Goal: Ask a question

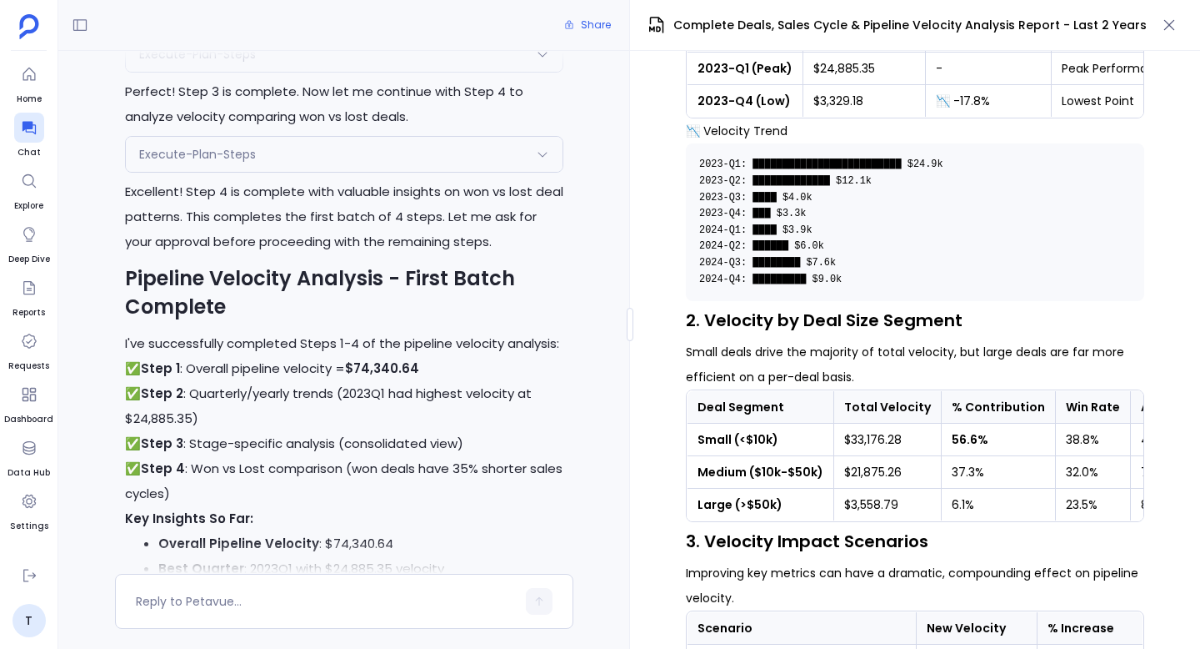
scroll to position [-5351, 0]
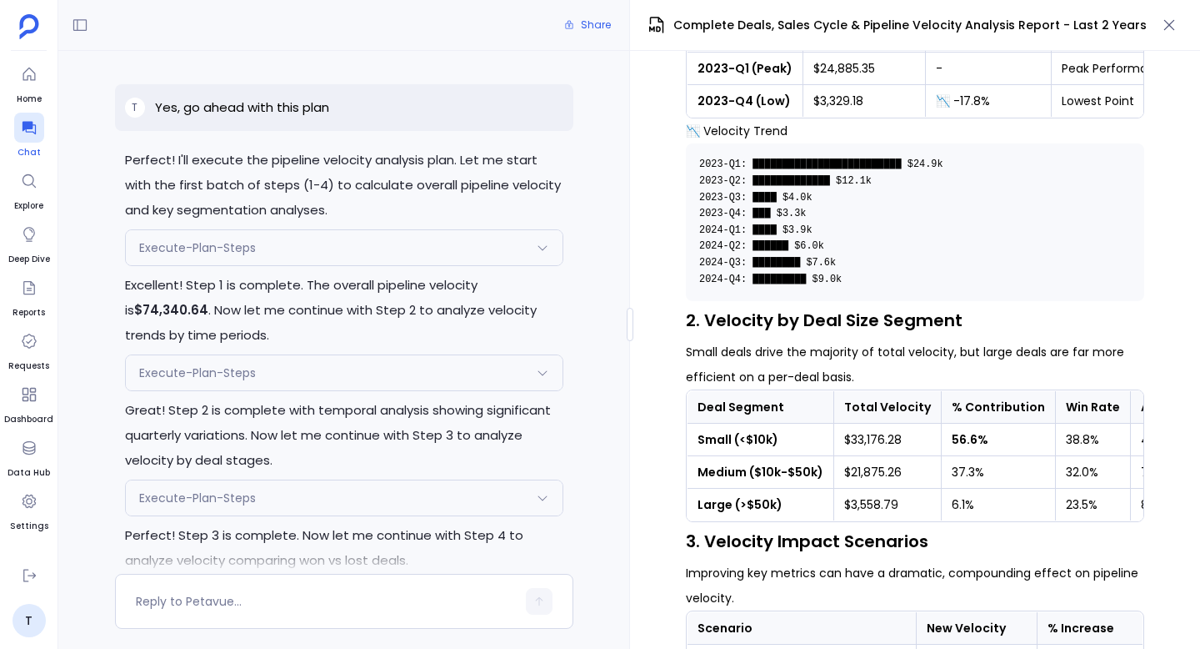
click at [31, 120] on icon at bounding box center [29, 127] width 17 height 17
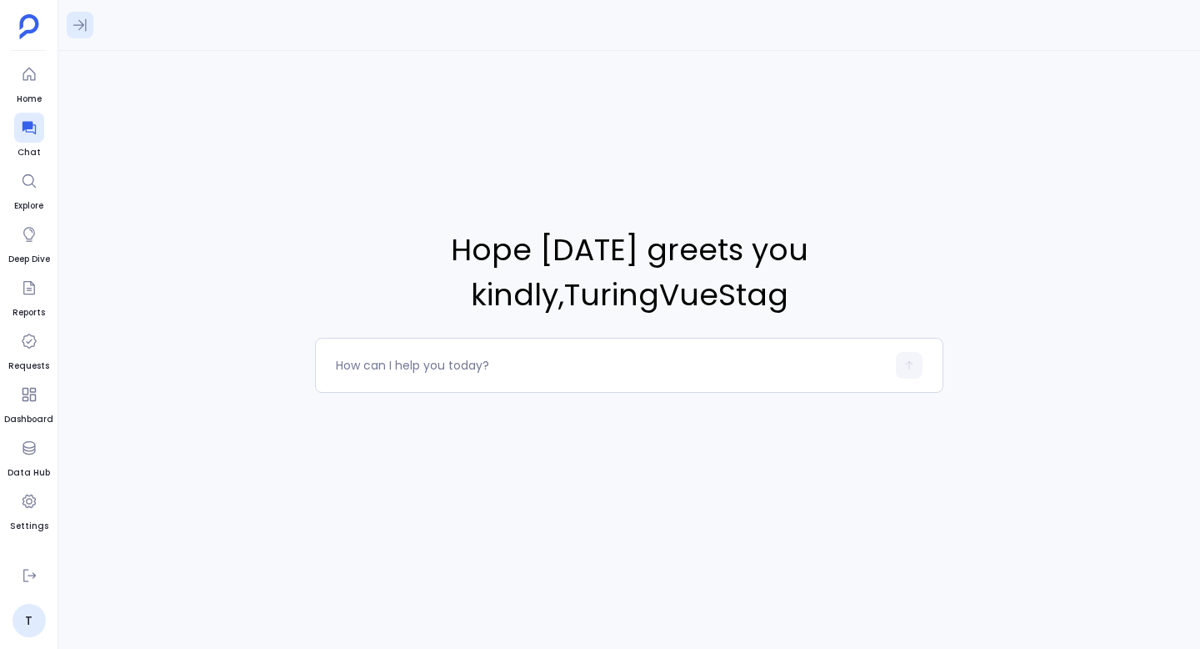
click at [76, 19] on icon at bounding box center [80, 25] width 17 height 17
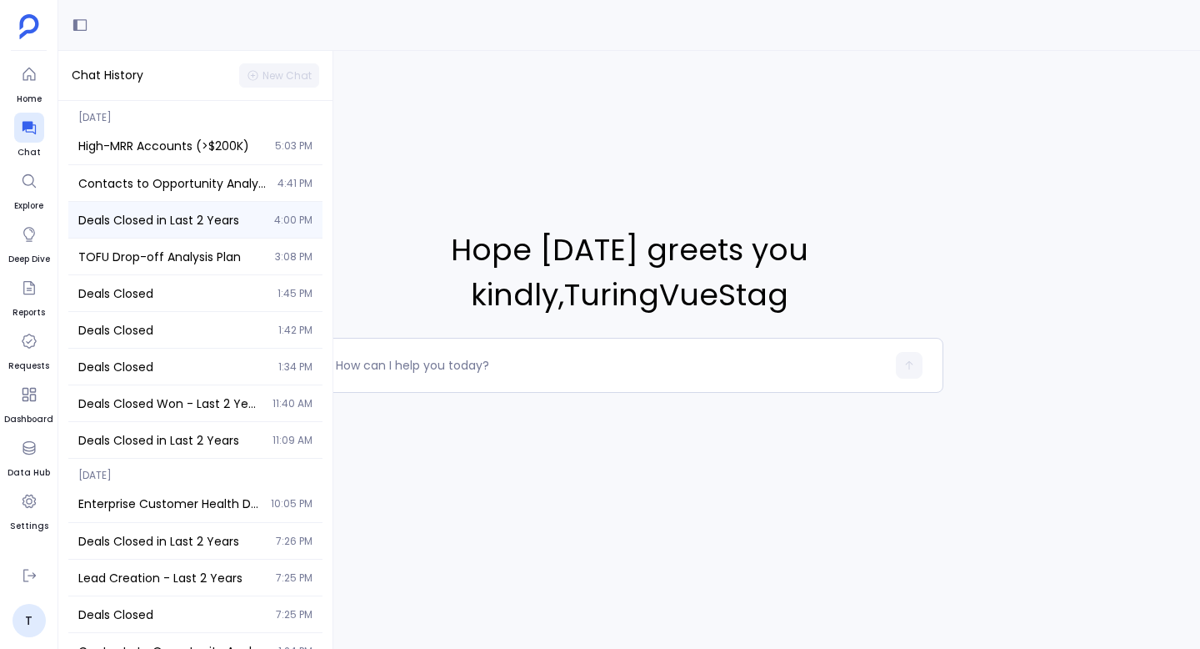
click at [156, 222] on span "Deals Closed in Last 2 Years" at bounding box center [171, 220] width 186 height 17
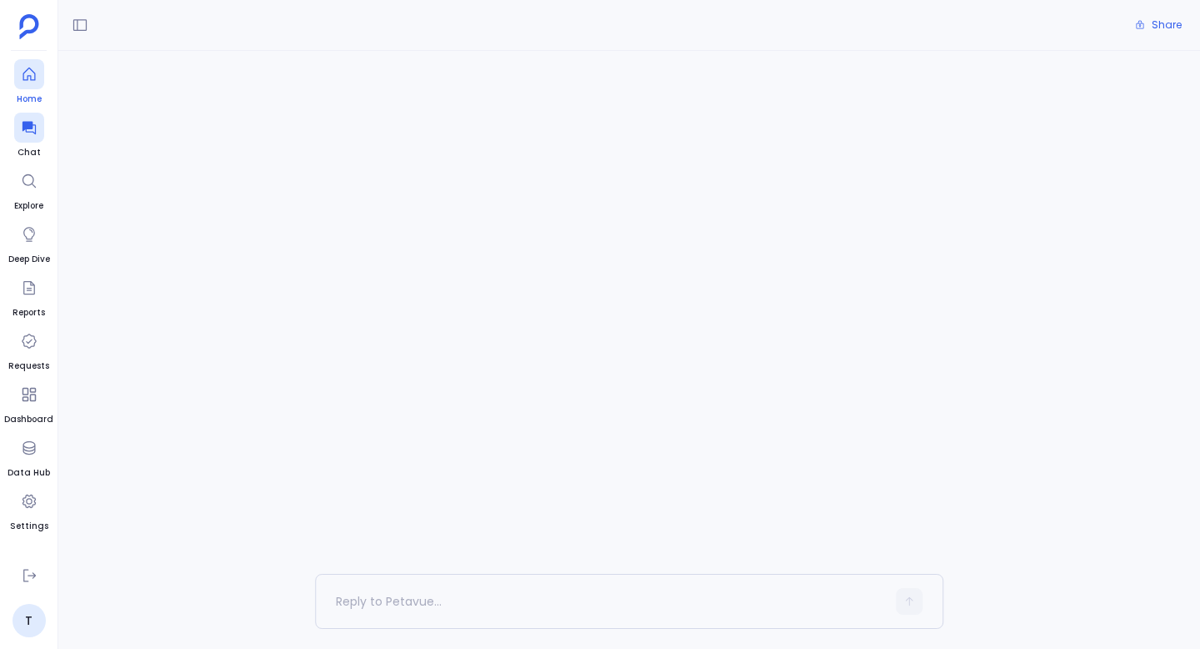
click at [33, 77] on icon at bounding box center [29, 74] width 17 height 17
click at [311, 210] on p at bounding box center [597, 201] width 759 height 43
click at [35, 132] on icon at bounding box center [29, 127] width 17 height 17
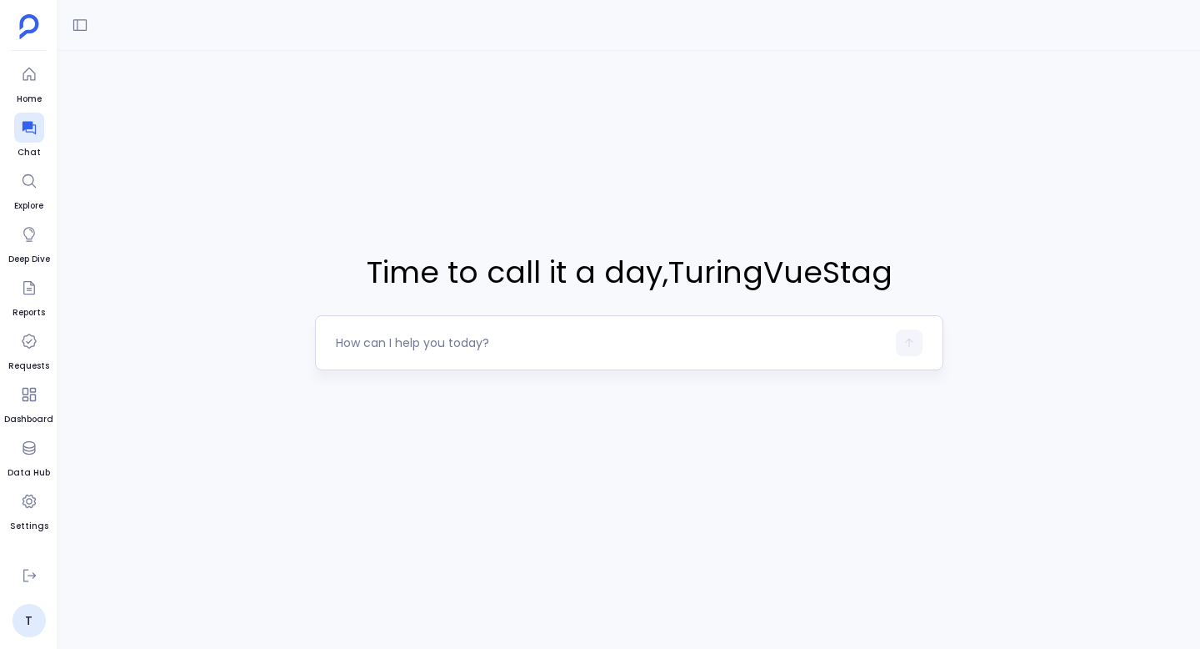
click at [488, 333] on div at bounding box center [611, 342] width 550 height 27
click at [498, 353] on div at bounding box center [611, 342] width 550 height 27
click at [508, 342] on textarea at bounding box center [611, 342] width 550 height 17
type textarea "deals closed"
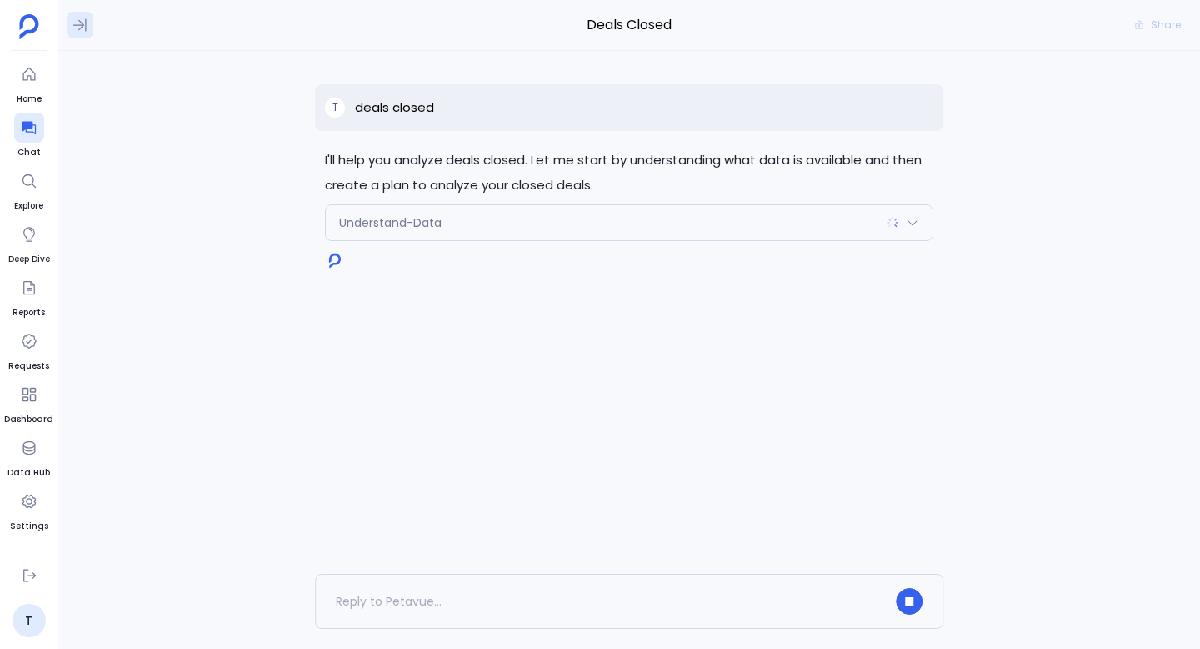
click at [79, 30] on icon at bounding box center [80, 25] width 17 height 17
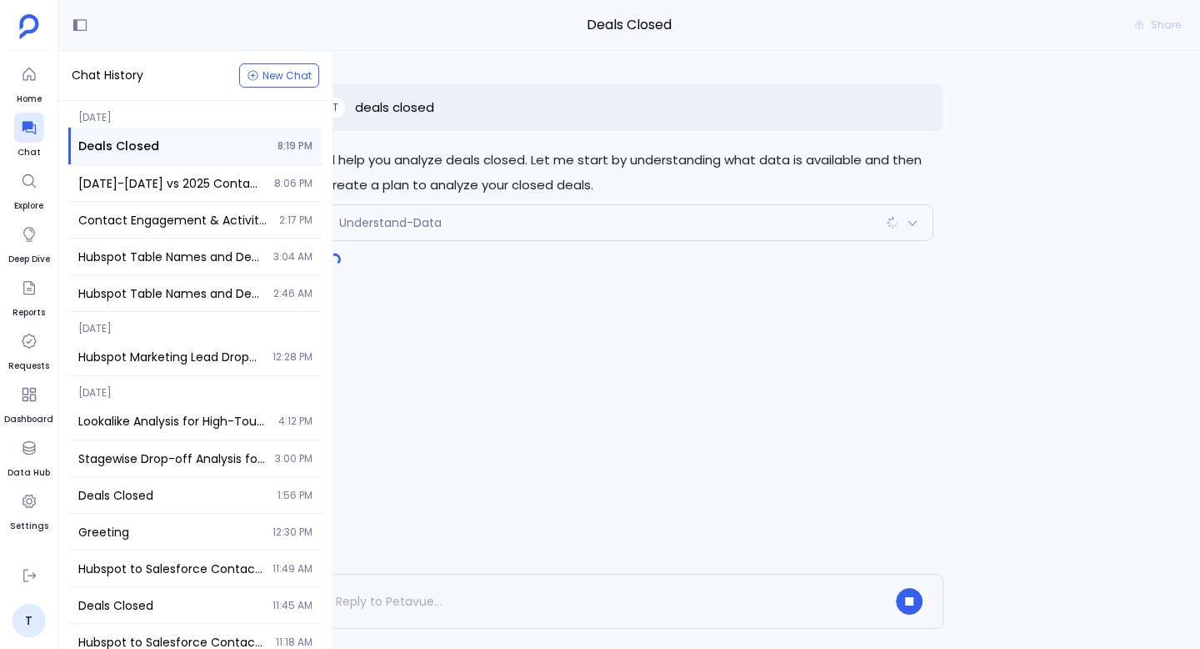
click at [453, 367] on div "I'll help you analyze deals closed. Let me start by understanding what data is …" at bounding box center [629, 312] width 1142 height 523
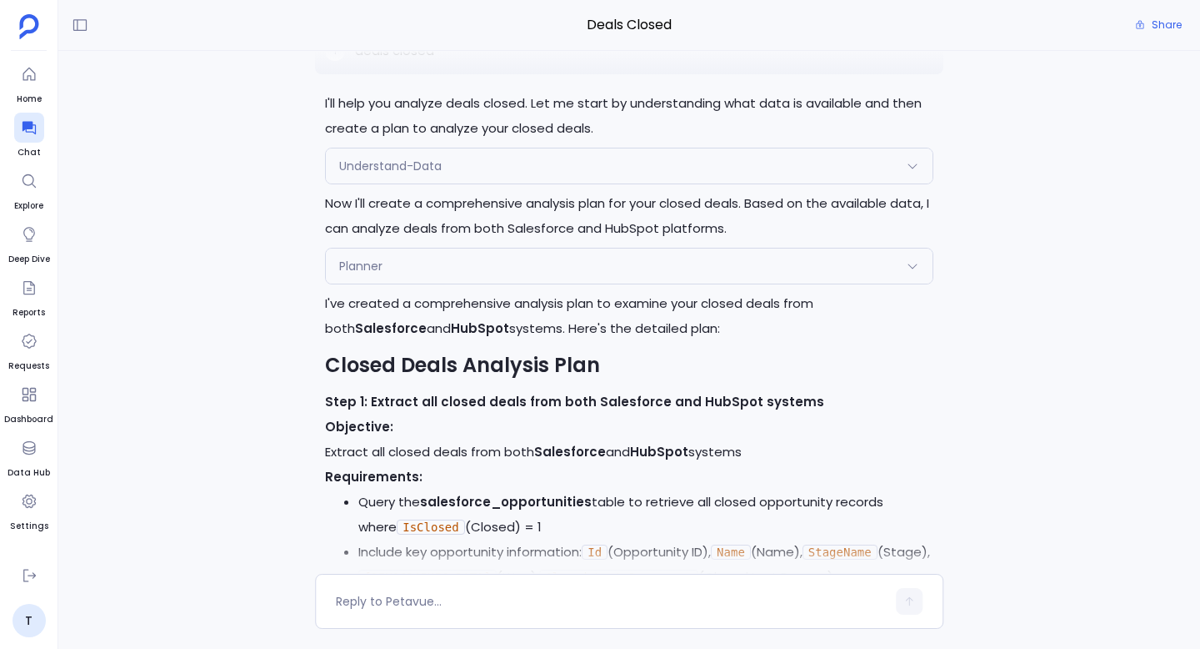
scroll to position [-450, 0]
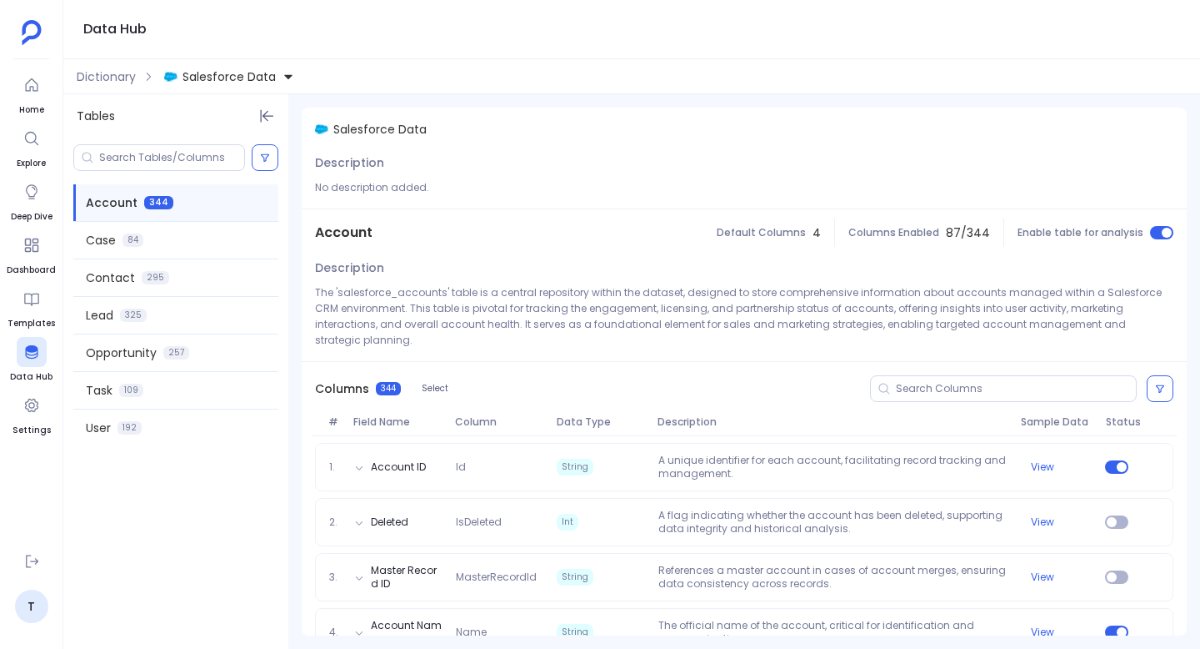
click at [30, 38] on img at bounding box center [32, 32] width 20 height 25
click at [30, 111] on span "Home" at bounding box center [32, 109] width 30 height 13
